Goal: Task Accomplishment & Management: Manage account settings

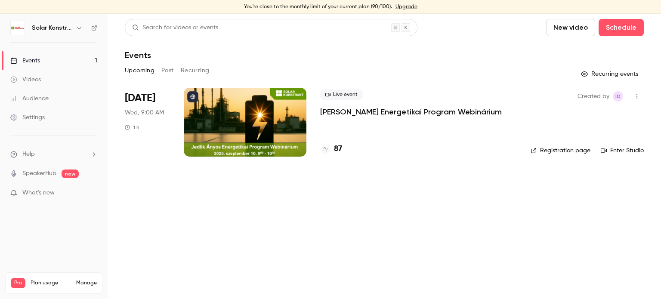
click at [265, 129] on div at bounding box center [245, 122] width 123 height 69
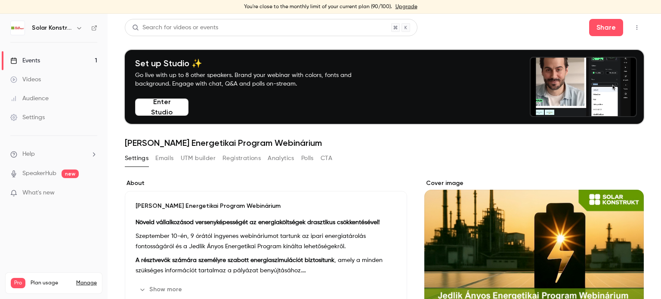
click at [43, 62] on link "Events 1" at bounding box center [54, 60] width 108 height 19
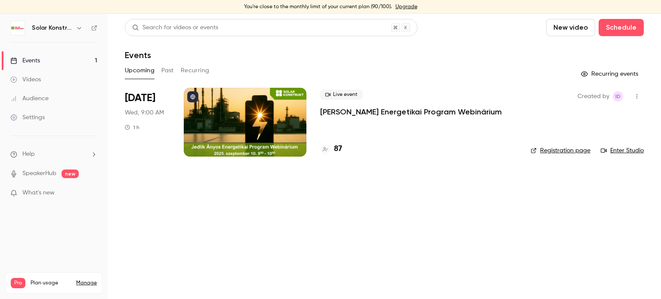
click at [230, 129] on div at bounding box center [245, 122] width 123 height 69
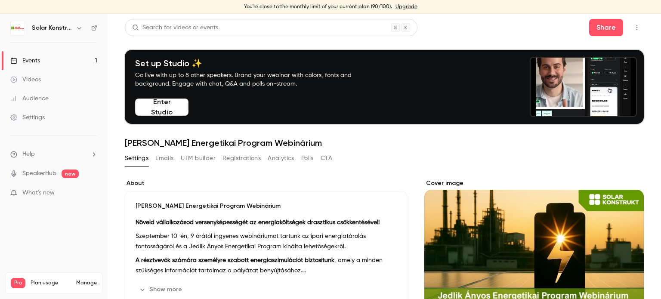
click at [256, 160] on button "Registrations" at bounding box center [241, 158] width 38 height 14
